Goal: Communication & Community: Answer question/provide support

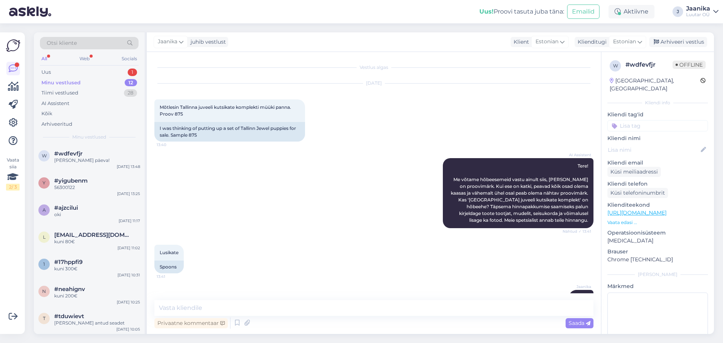
scroll to position [254, 0]
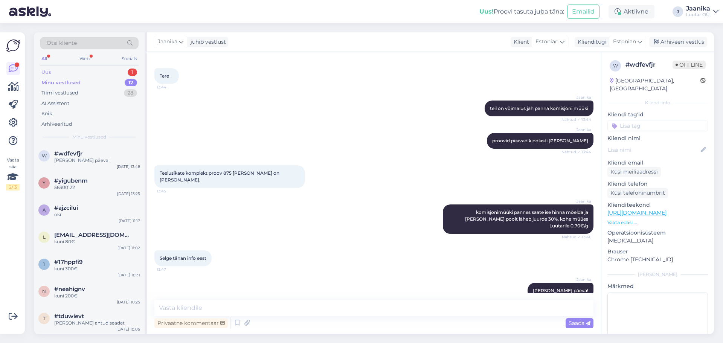
click at [52, 72] on div "Uus 1" at bounding box center [89, 72] width 99 height 11
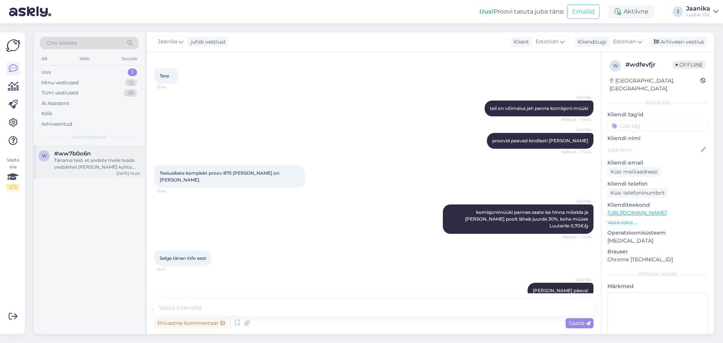
click at [87, 159] on div "Täname teid, et andsite meile teada veebilehel [PERSON_NAME] kohta. Edastan sel…" at bounding box center [97, 164] width 86 height 14
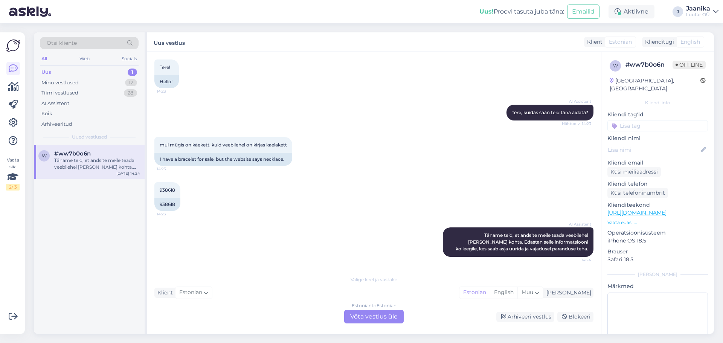
click at [351, 314] on div "Estonian to Estonian Võta vestlus üle" at bounding box center [374, 317] width 60 height 14
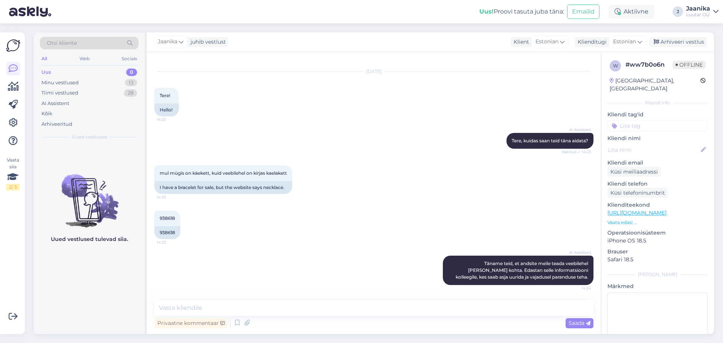
scroll to position [12, 0]
click at [171, 218] on span "938618" at bounding box center [167, 218] width 15 height 6
copy div "938618 14:23"
drag, startPoint x: 257, startPoint y: 307, endPoint x: 261, endPoint y: 306, distance: 4.3
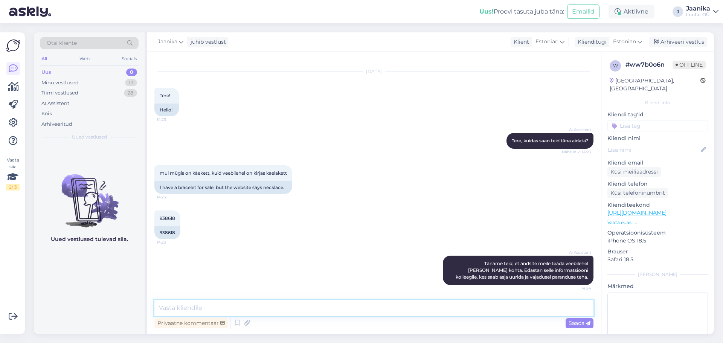
click at [260, 306] on textarea at bounding box center [373, 308] width 439 height 16
type textarea "Tere!"
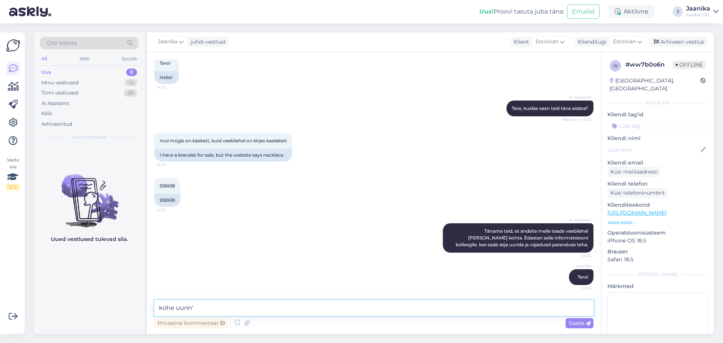
type textarea "kohe uurin"
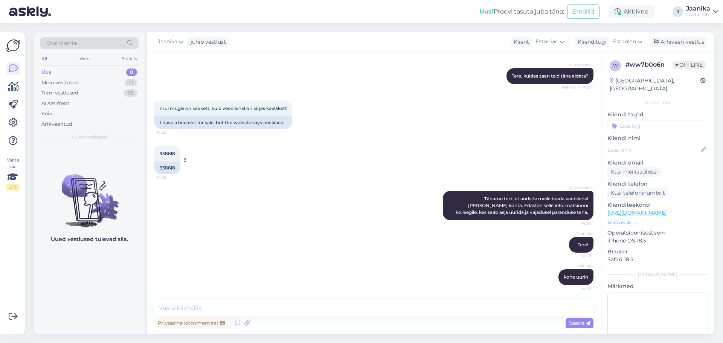
click at [166, 152] on span "938618" at bounding box center [167, 154] width 15 height 6
copy div "938618 14:23"
